Goal: Task Accomplishment & Management: Complete application form

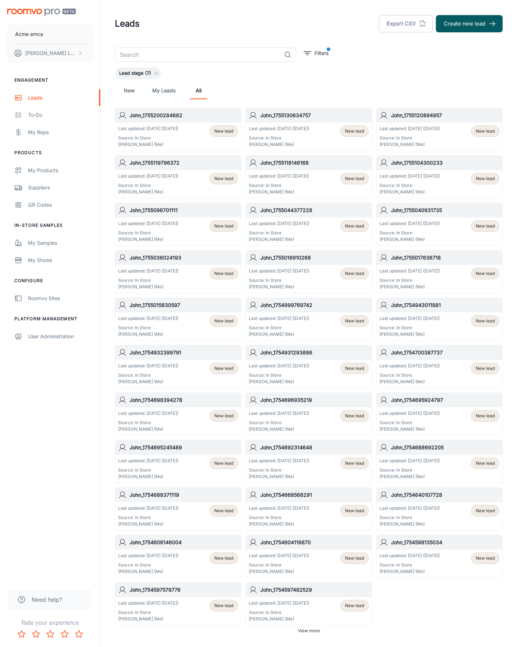
click at [470, 24] on button "Create new lead" at bounding box center [469, 23] width 67 height 17
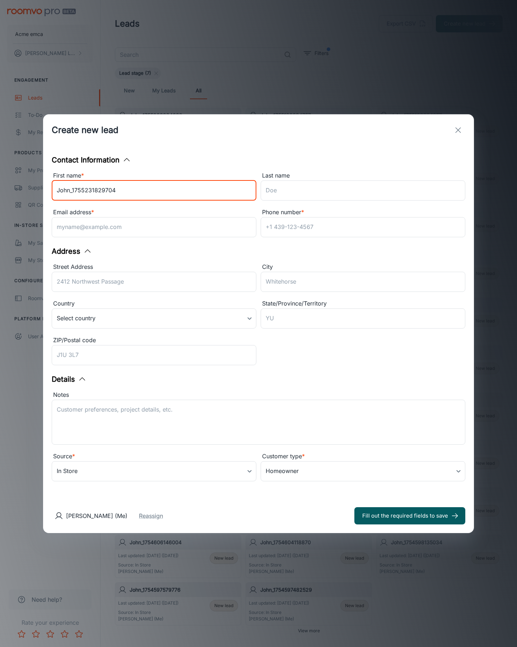
type input "John_1755231829704"
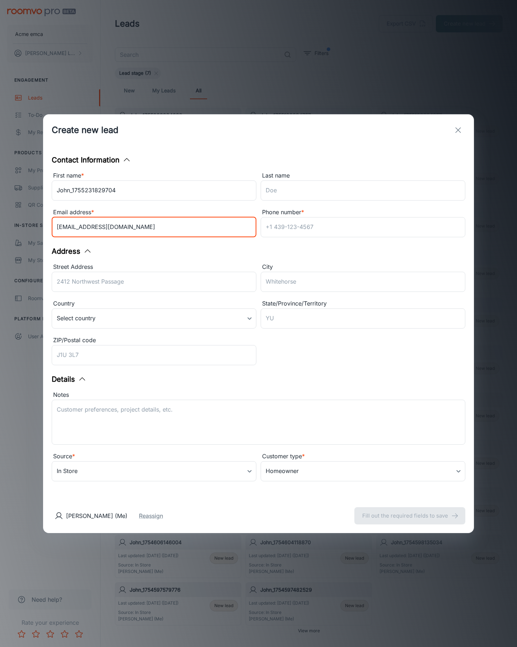
type input "[EMAIL_ADDRESS][DOMAIN_NAME]"
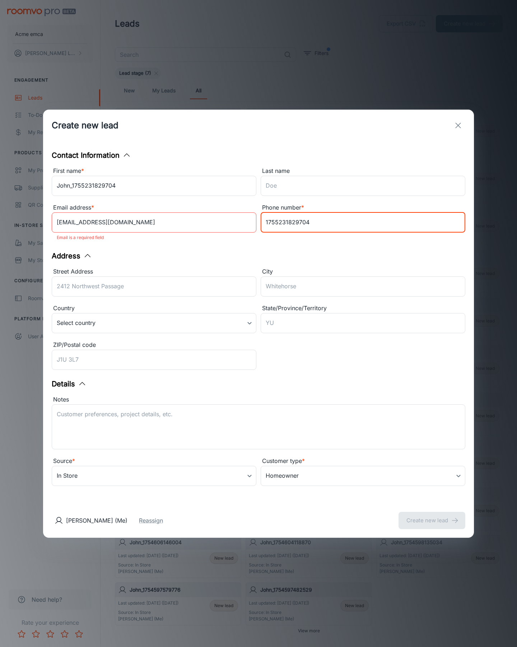
type input "1755231829704"
click at [432, 515] on button "Create new lead" at bounding box center [432, 520] width 67 height 17
